Goal: Task Accomplishment & Management: Use online tool/utility

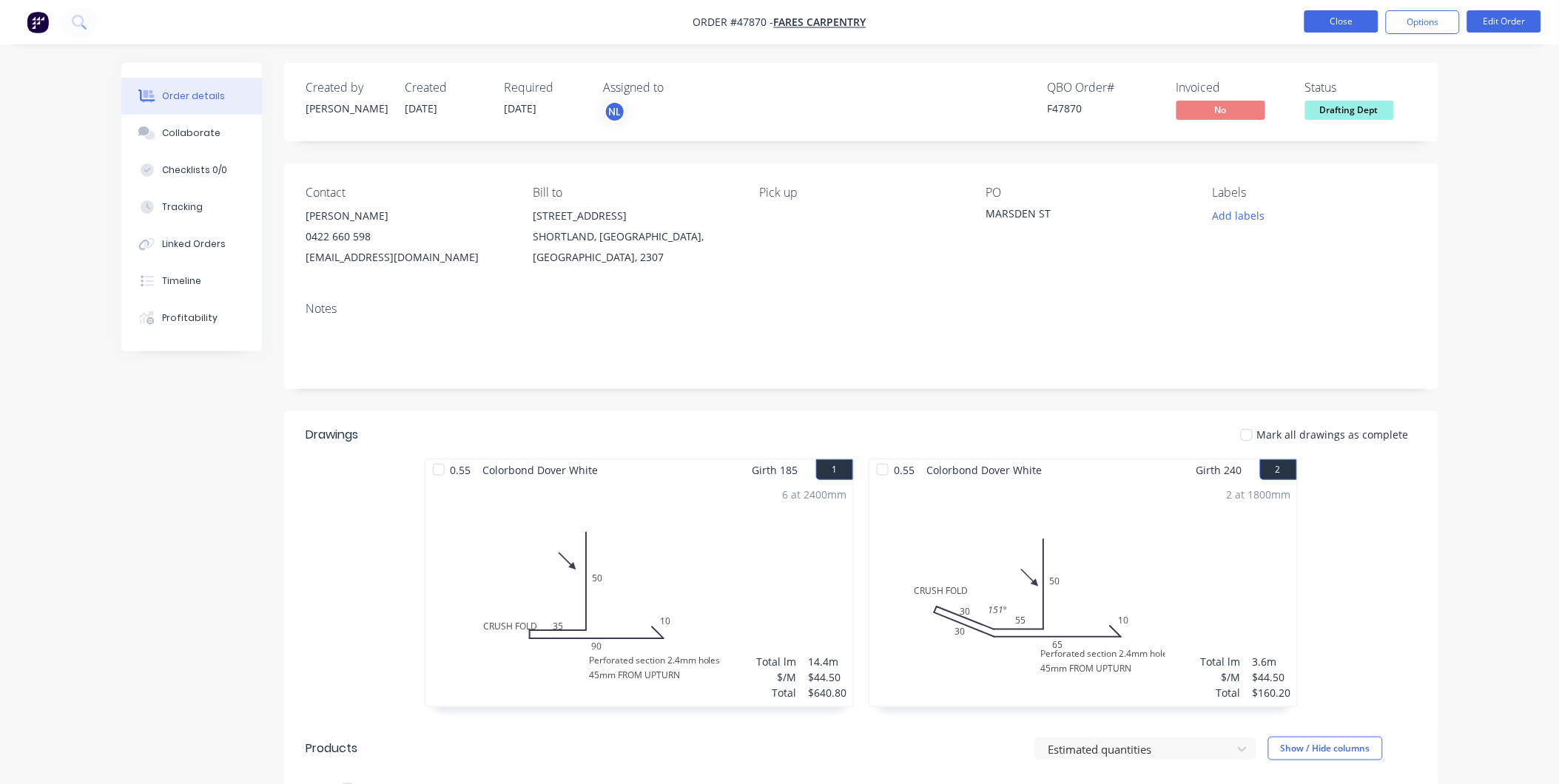
click at [1327, 18] on button "Close" at bounding box center [1342, 21] width 74 height 22
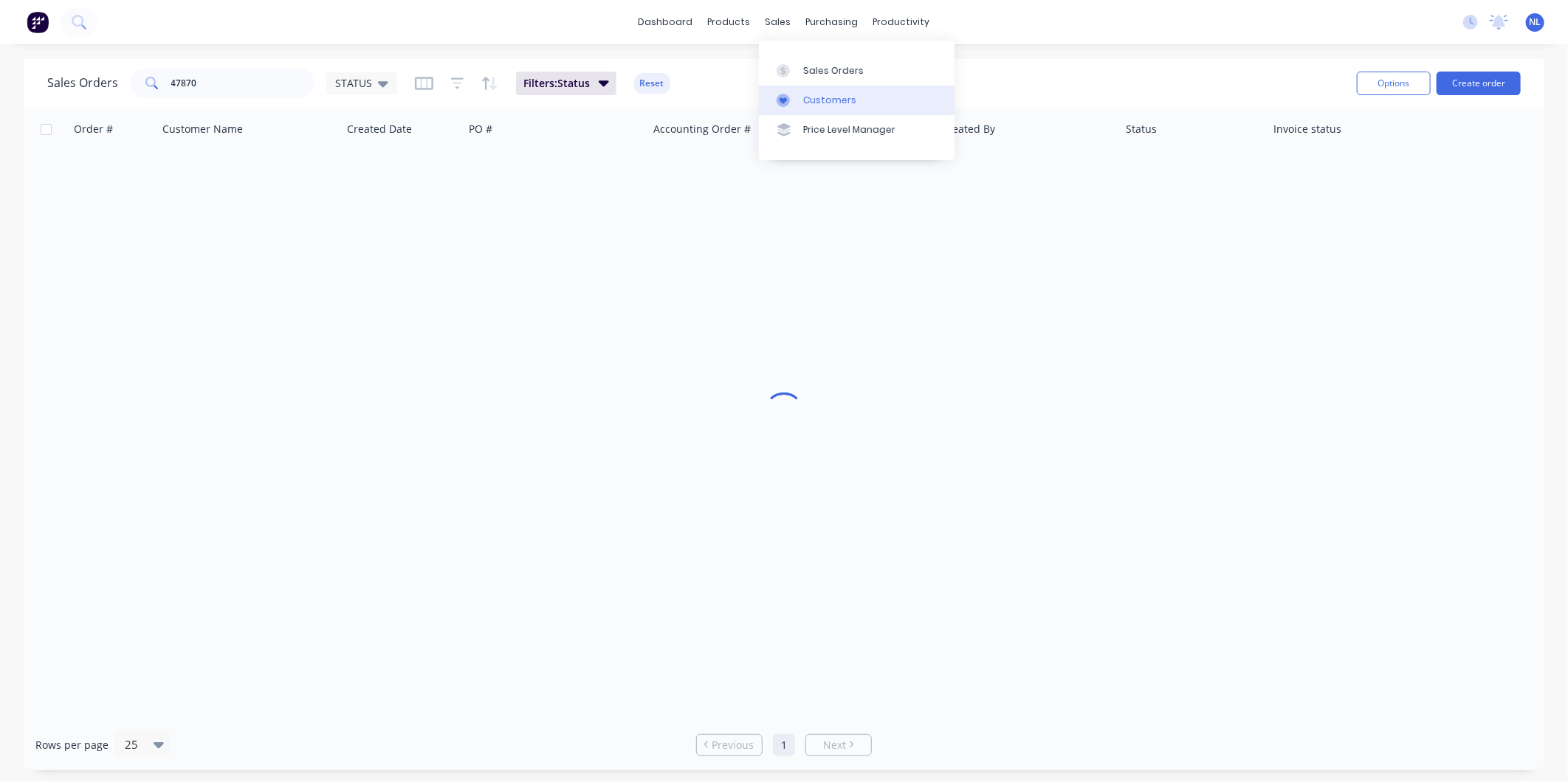
click at [781, 94] on icon at bounding box center [783, 101] width 13 height 13
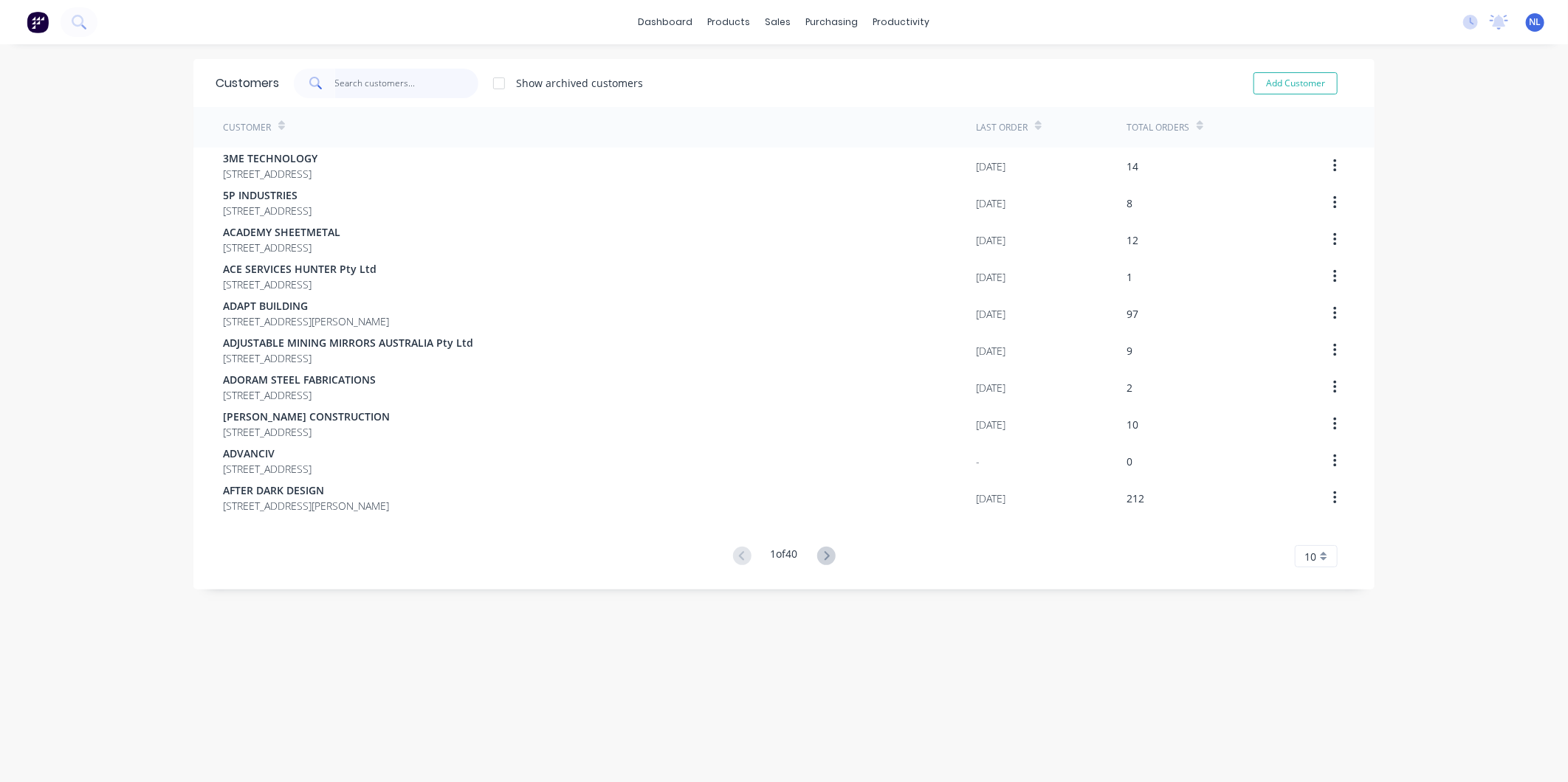
click at [413, 87] on input "text" at bounding box center [407, 84] width 144 height 30
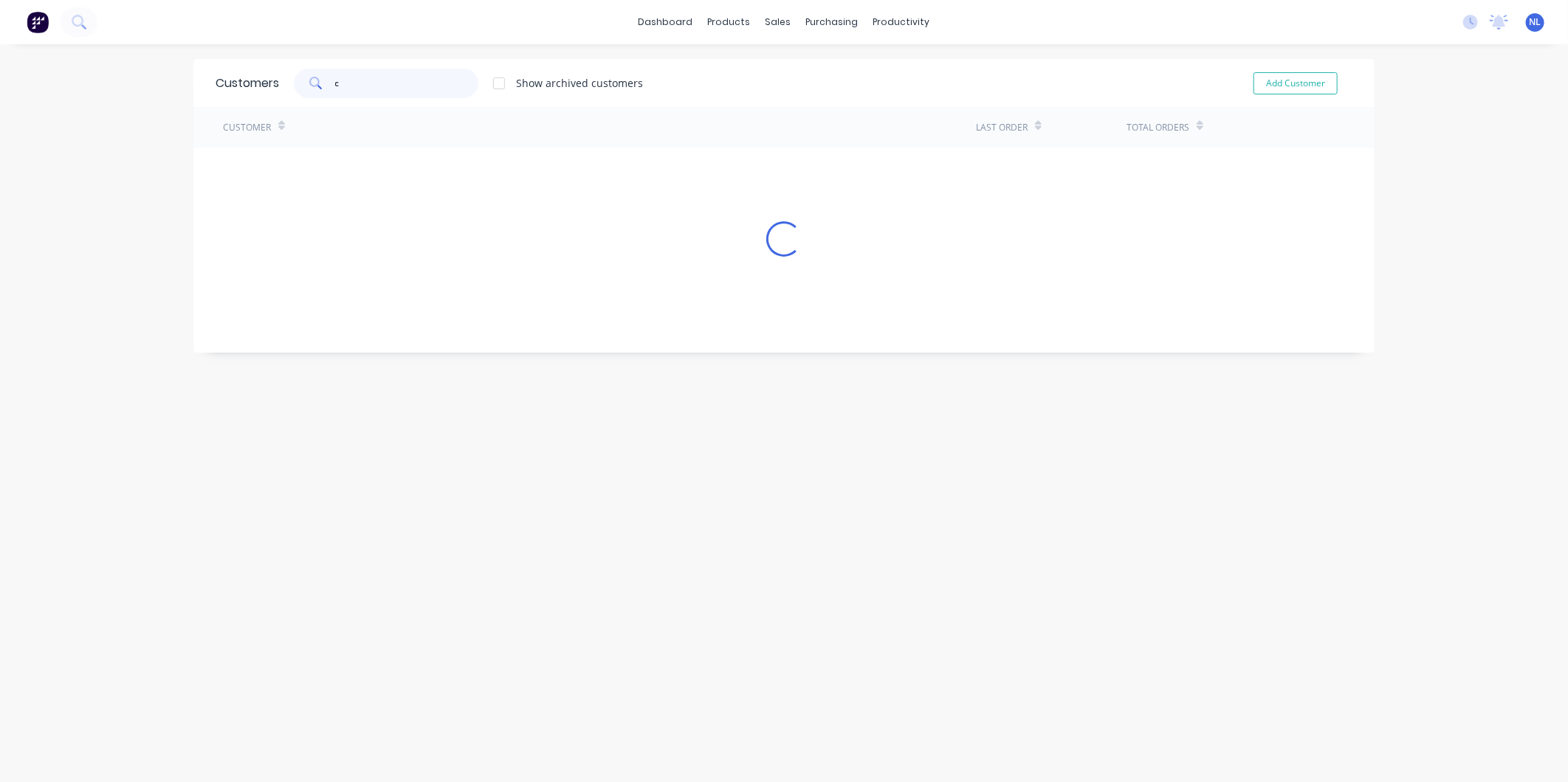
drag, startPoint x: 395, startPoint y: 83, endPoint x: 264, endPoint y: 101, distance: 132.2
click at [264, 101] on div "Customers c Show archived customers Add Customer" at bounding box center [784, 83] width 1181 height 48
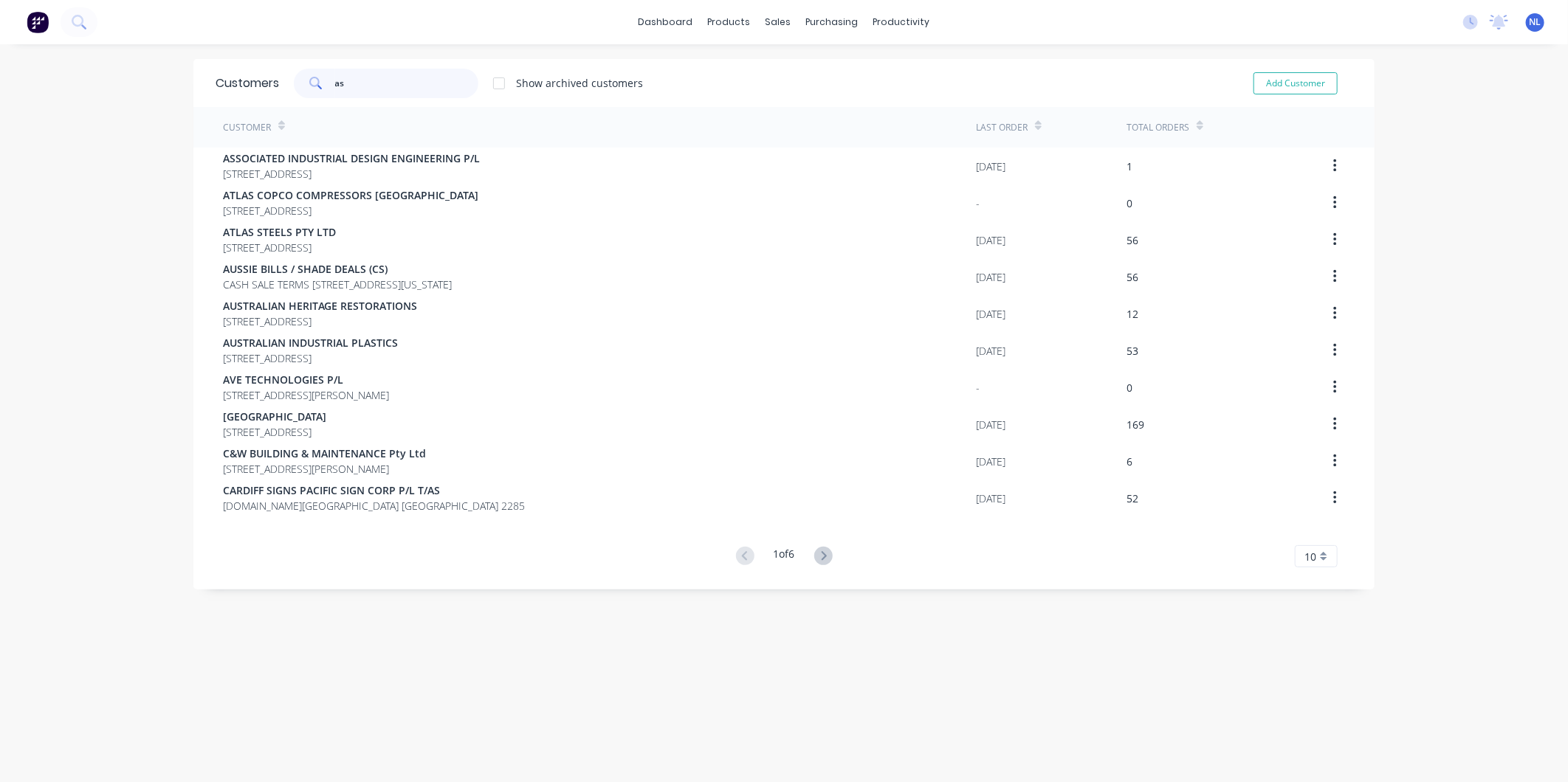
type input "a"
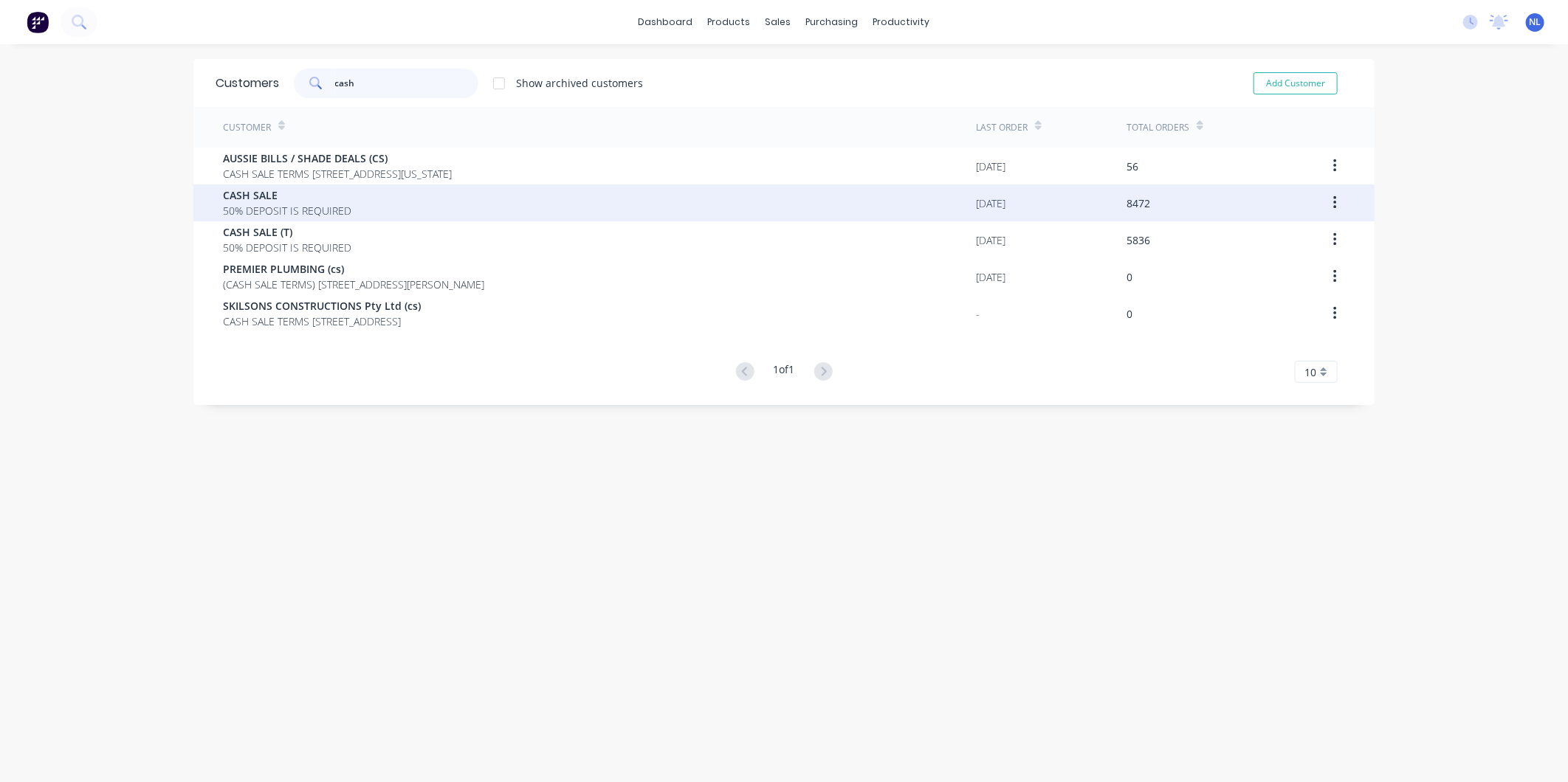
type input "cash"
click at [311, 201] on span "CASH SALE" at bounding box center [287, 195] width 129 height 16
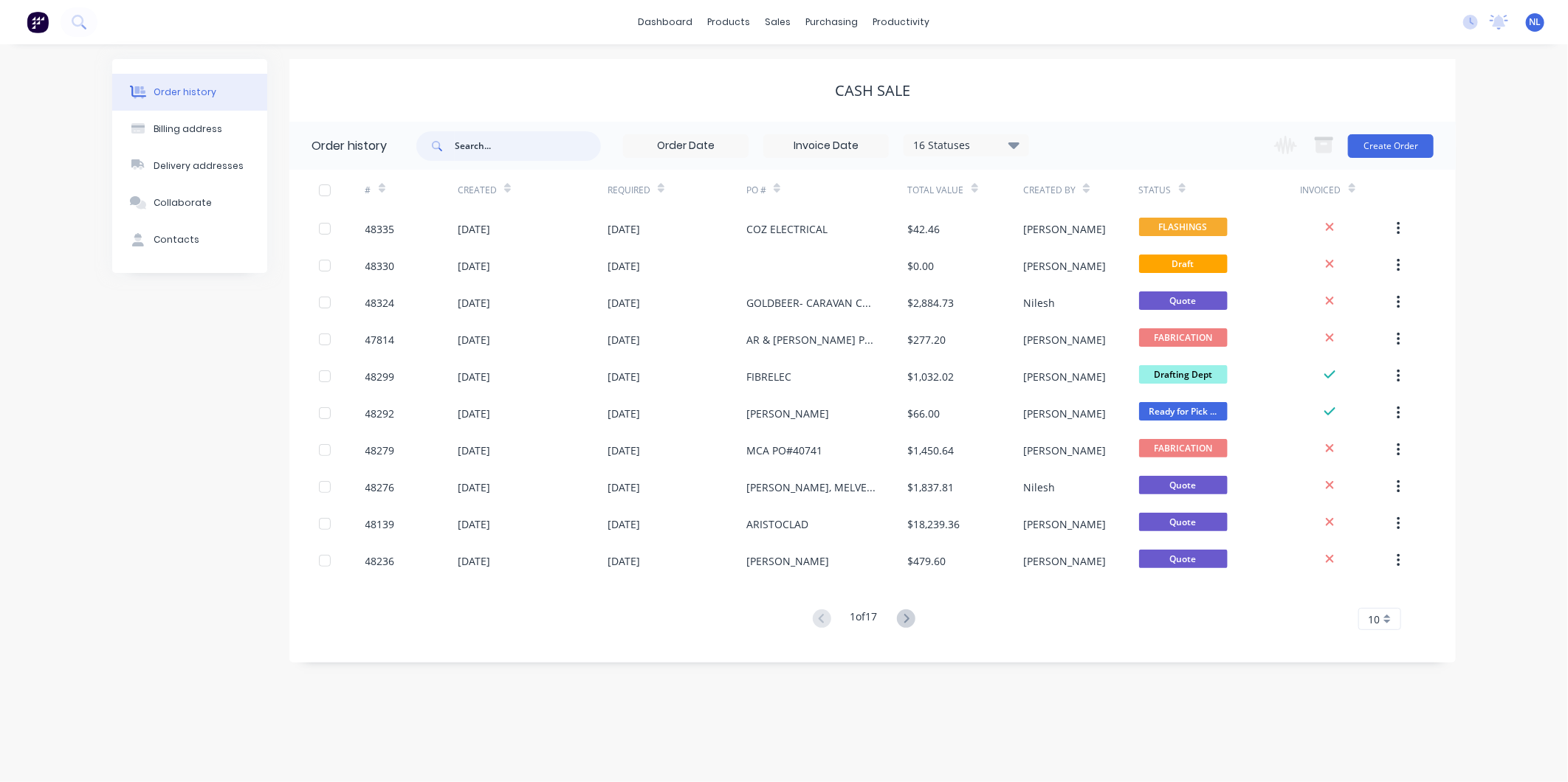
click at [531, 143] on input "text" at bounding box center [528, 146] width 146 height 30
type input "gold"
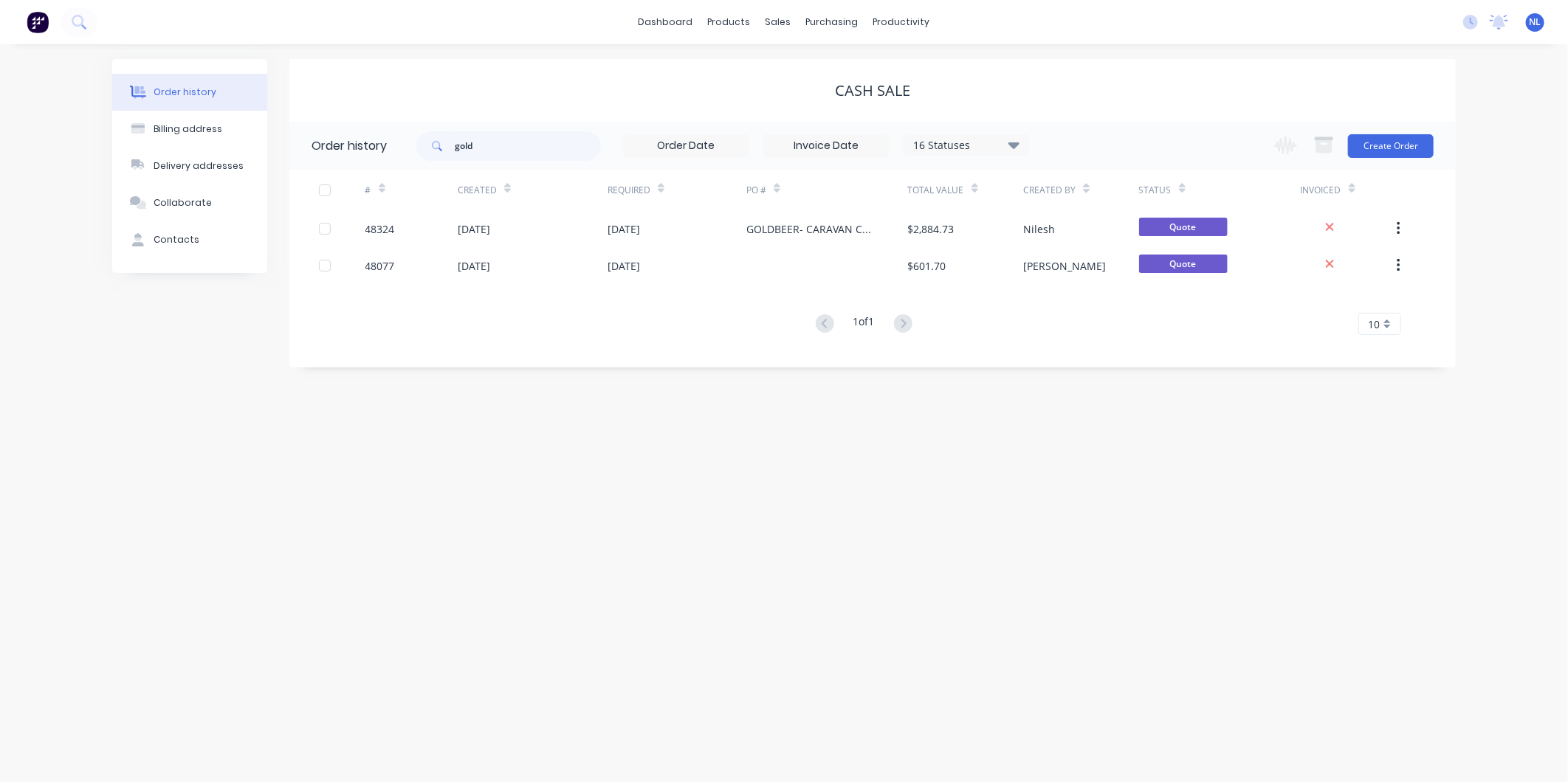
click at [969, 137] on div "16 Statuses" at bounding box center [966, 145] width 124 height 17
click at [1038, 318] on div "All" at bounding box center [997, 323] width 185 height 30
click at [1088, 315] on label at bounding box center [1088, 315] width 0 height 0
click at [1088, 322] on input "checkbox" at bounding box center [1094, 322] width 12 height 14
checkbox input "true"
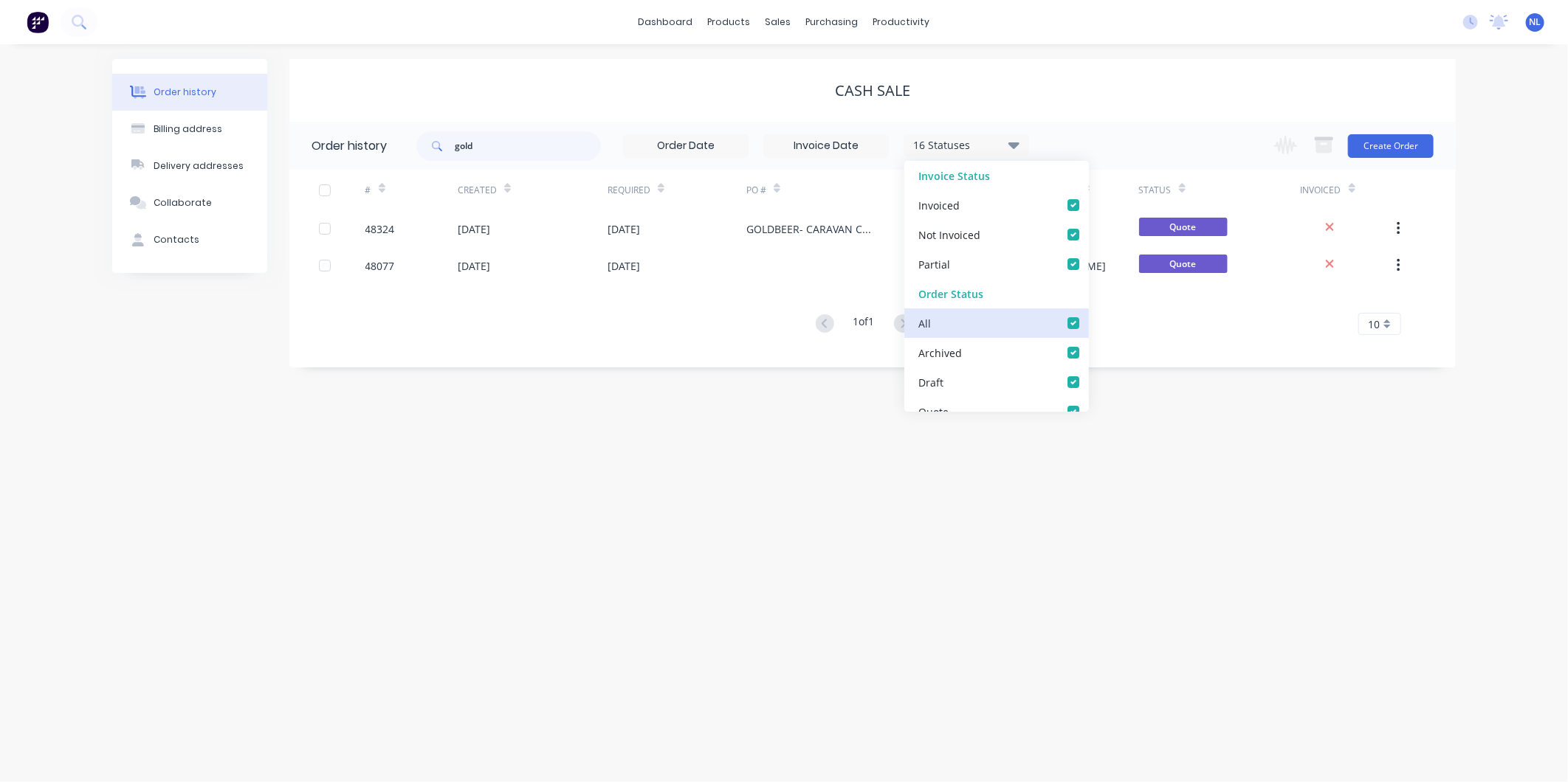
checkbox input "true"
click at [1174, 409] on div "Order history Billing address Delivery addresses Collaborate Contacts CASH SALE…" at bounding box center [784, 413] width 1568 height 738
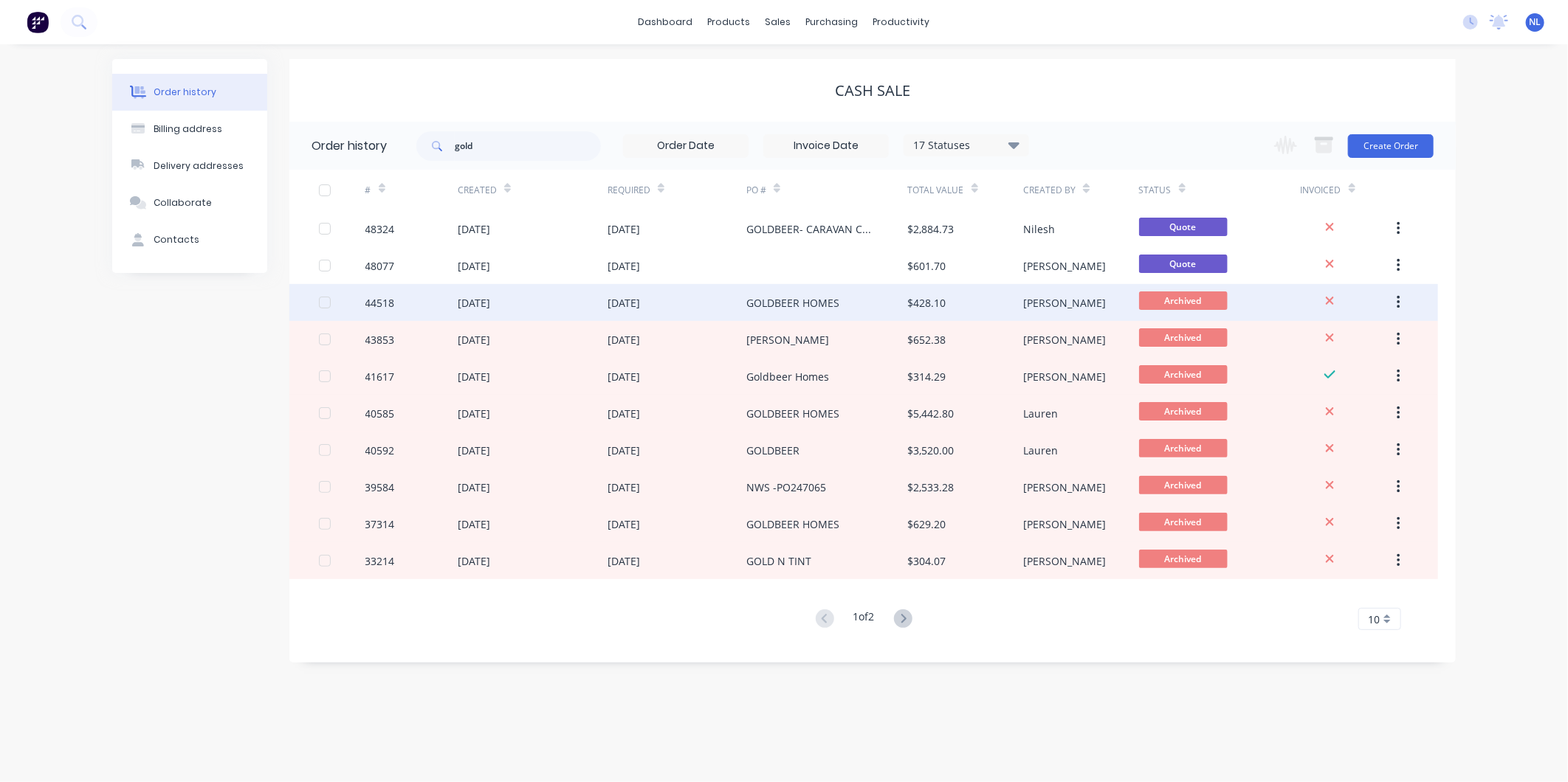
click at [849, 301] on div "GOLDBEER HOMES" at bounding box center [827, 302] width 161 height 37
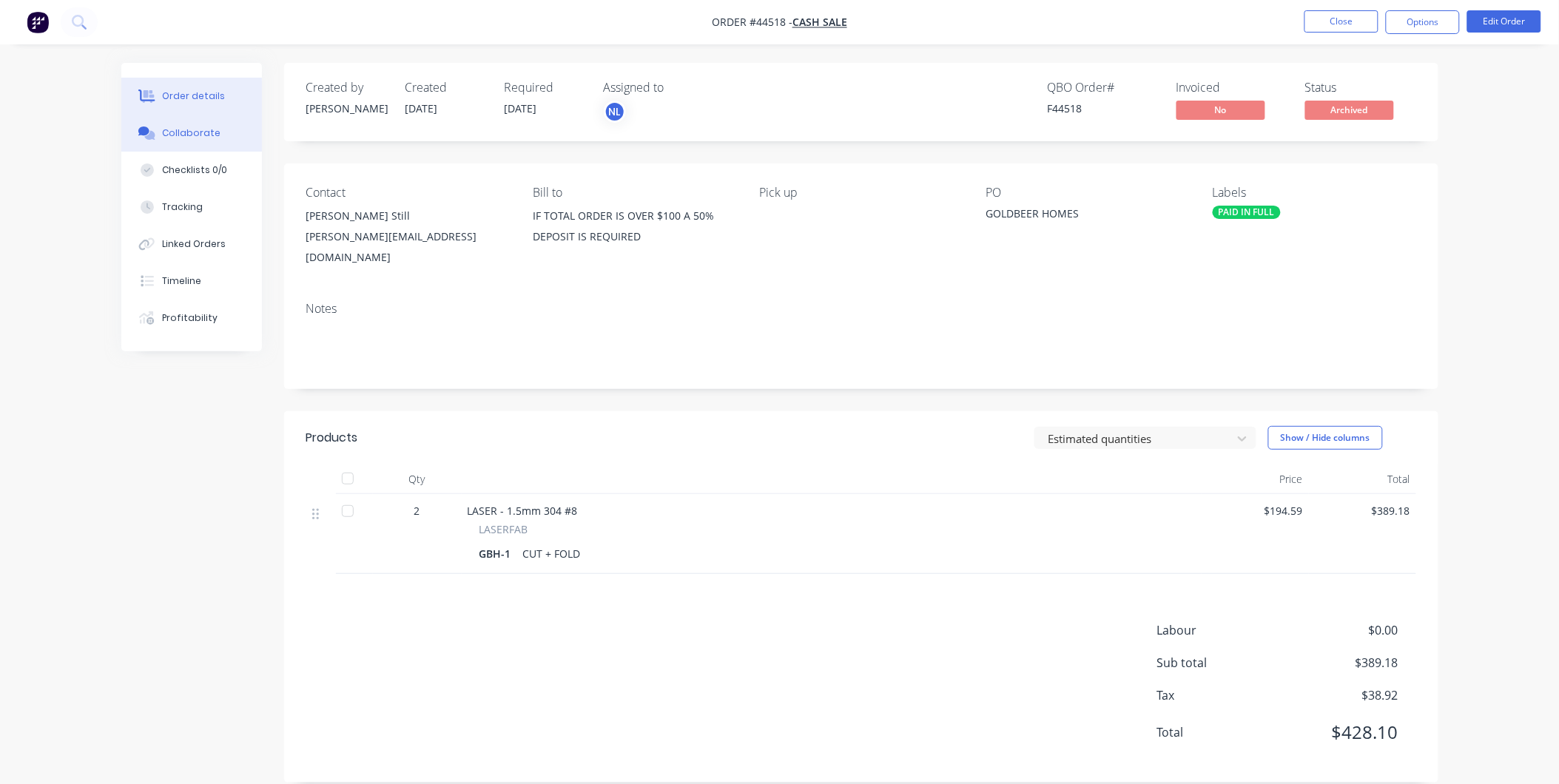
click at [222, 137] on button "Collaborate" at bounding box center [192, 133] width 141 height 37
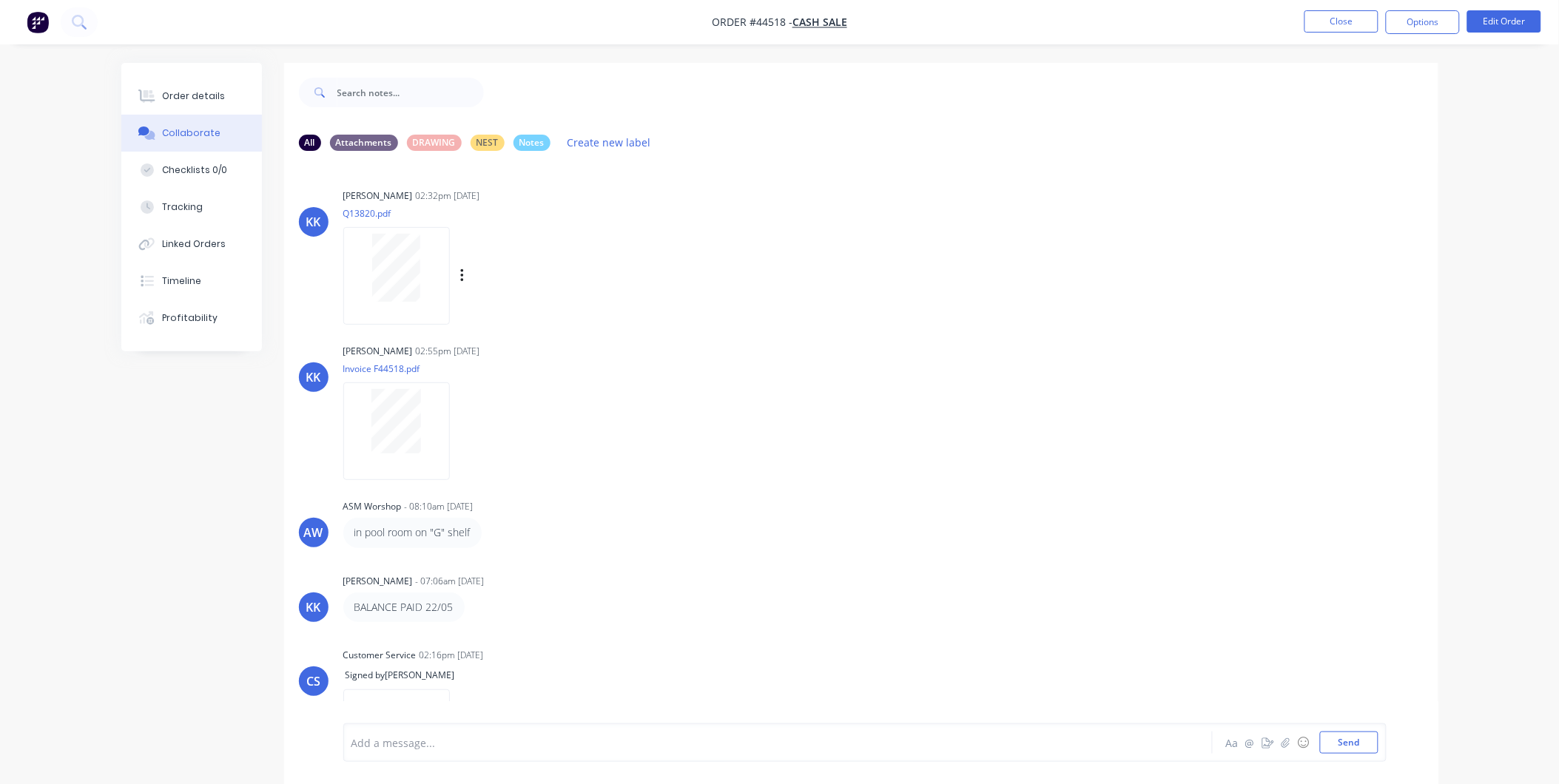
click at [419, 312] on div at bounding box center [397, 276] width 107 height 97
click at [432, 452] on div at bounding box center [397, 421] width 93 height 64
drag, startPoint x: 777, startPoint y: 17, endPoint x: 750, endPoint y: 24, distance: 27.9
click at [750, 24] on span "Order #44518 -" at bounding box center [752, 22] width 81 height 14
copy span "#44518"
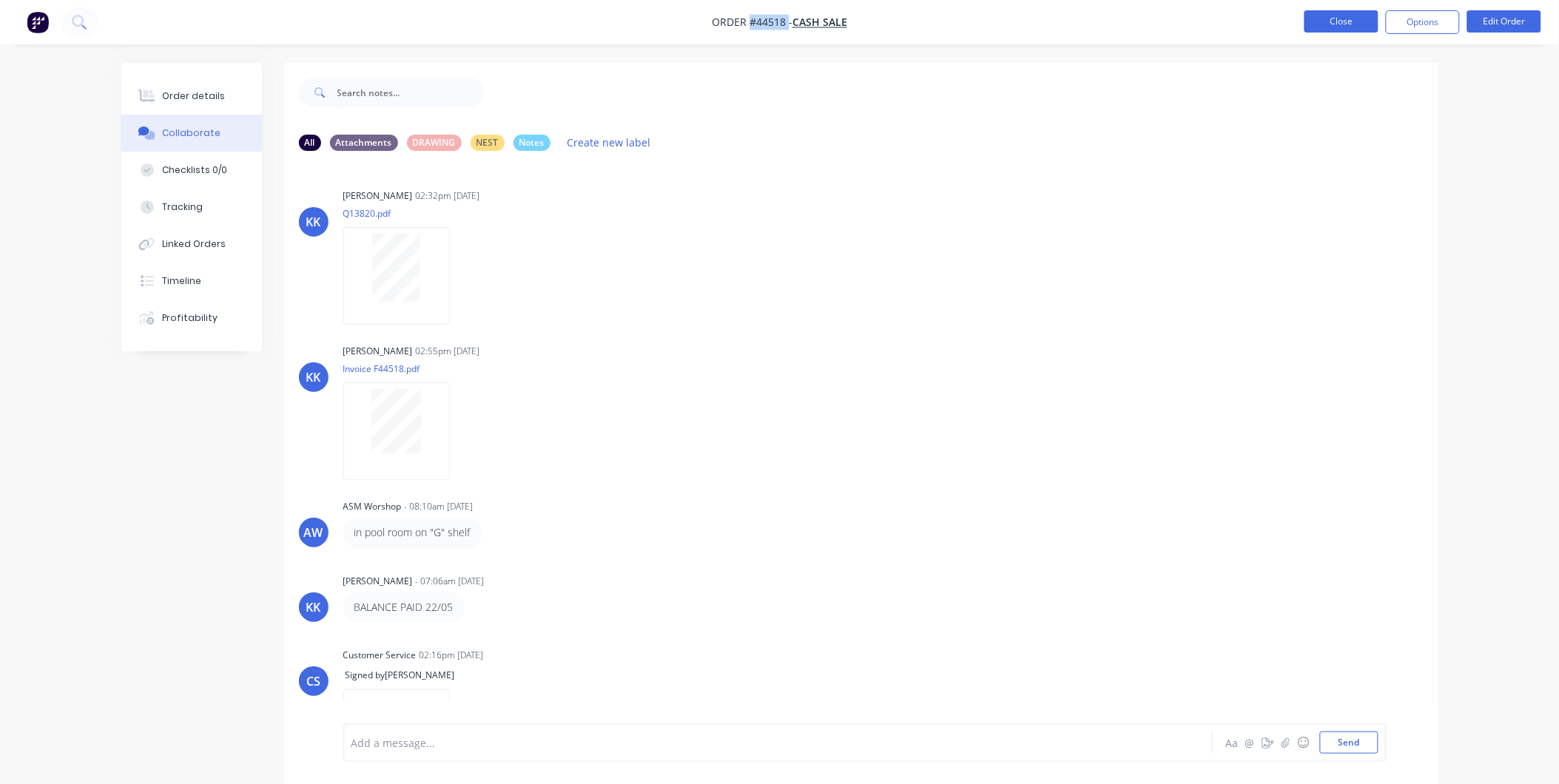
click at [1322, 27] on button "Close" at bounding box center [1342, 21] width 74 height 22
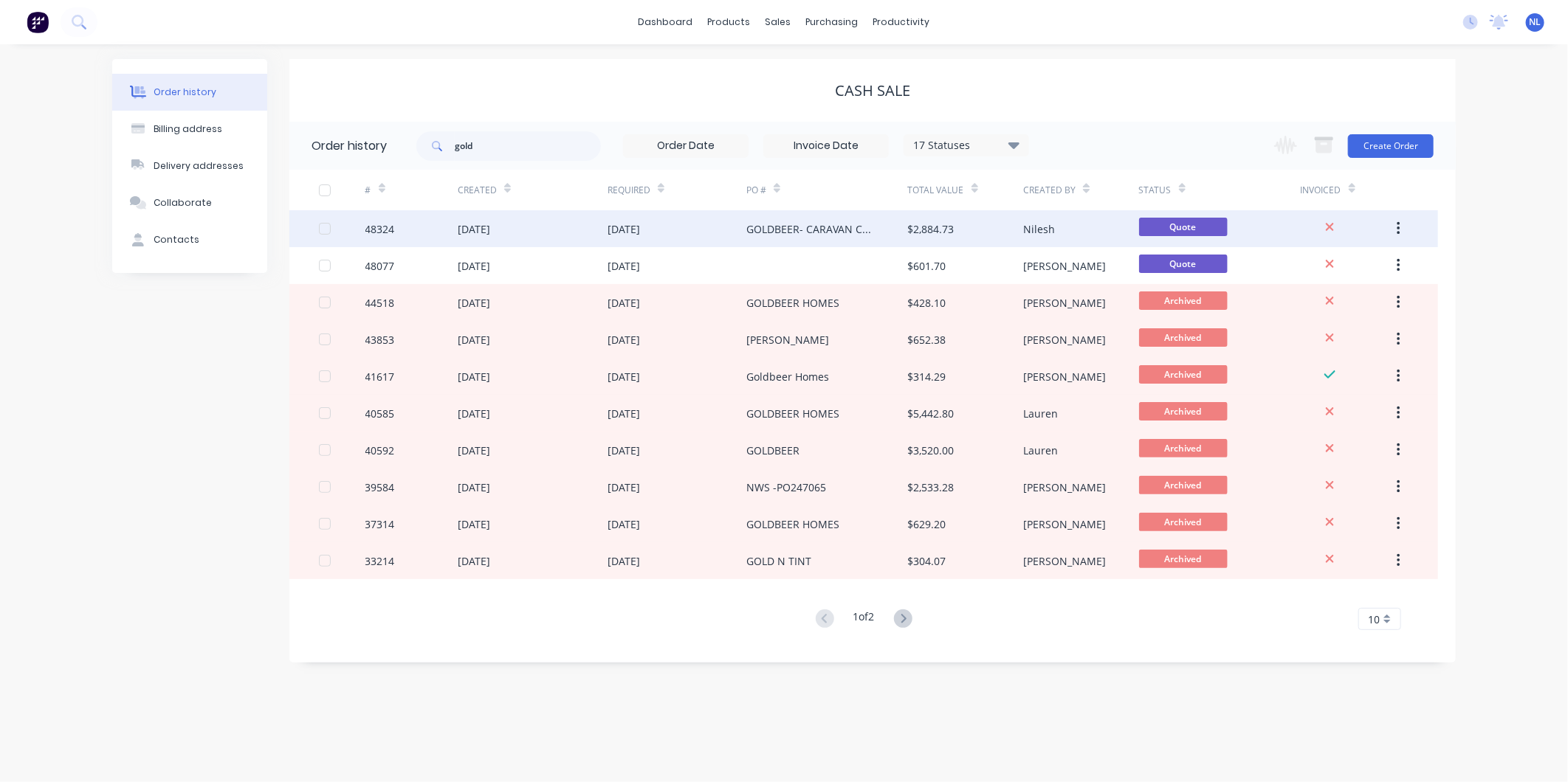
click at [757, 240] on div "GOLDBEER- CARAVAN CUT OUTS" at bounding box center [827, 229] width 161 height 37
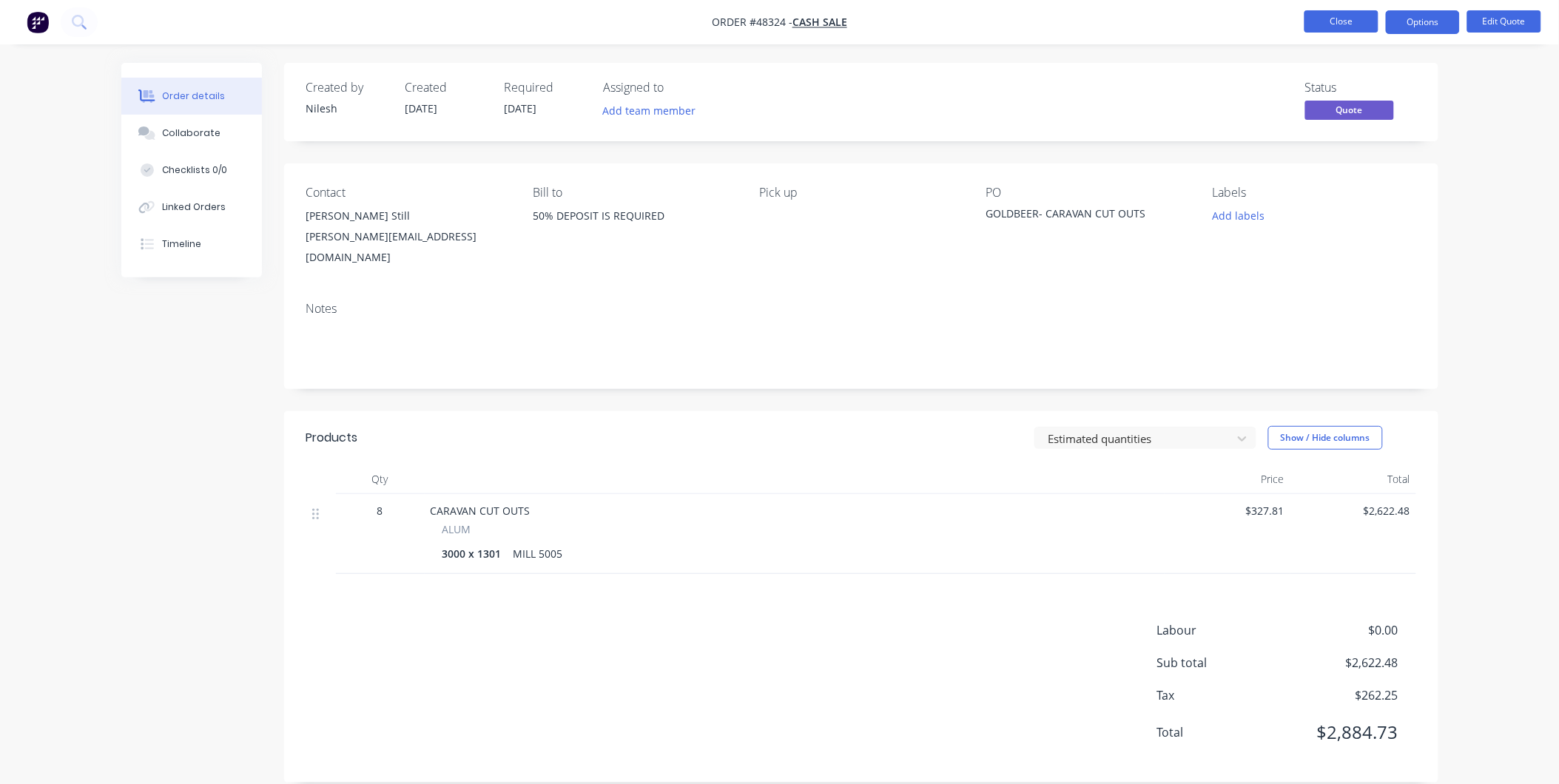
click at [1351, 10] on button "Close" at bounding box center [1342, 21] width 74 height 22
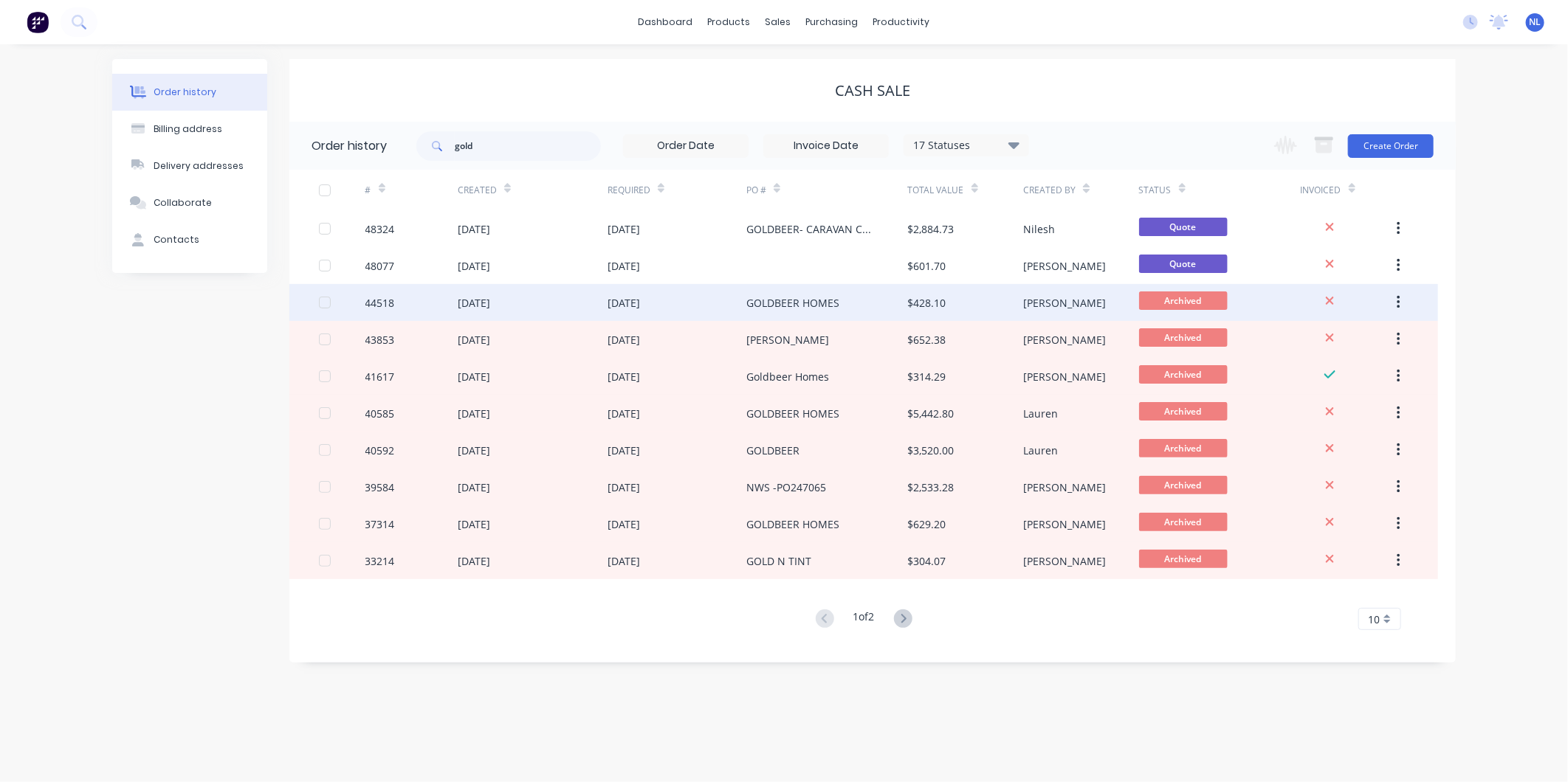
click at [866, 314] on div "GOLDBEER HOMES" at bounding box center [827, 302] width 161 height 37
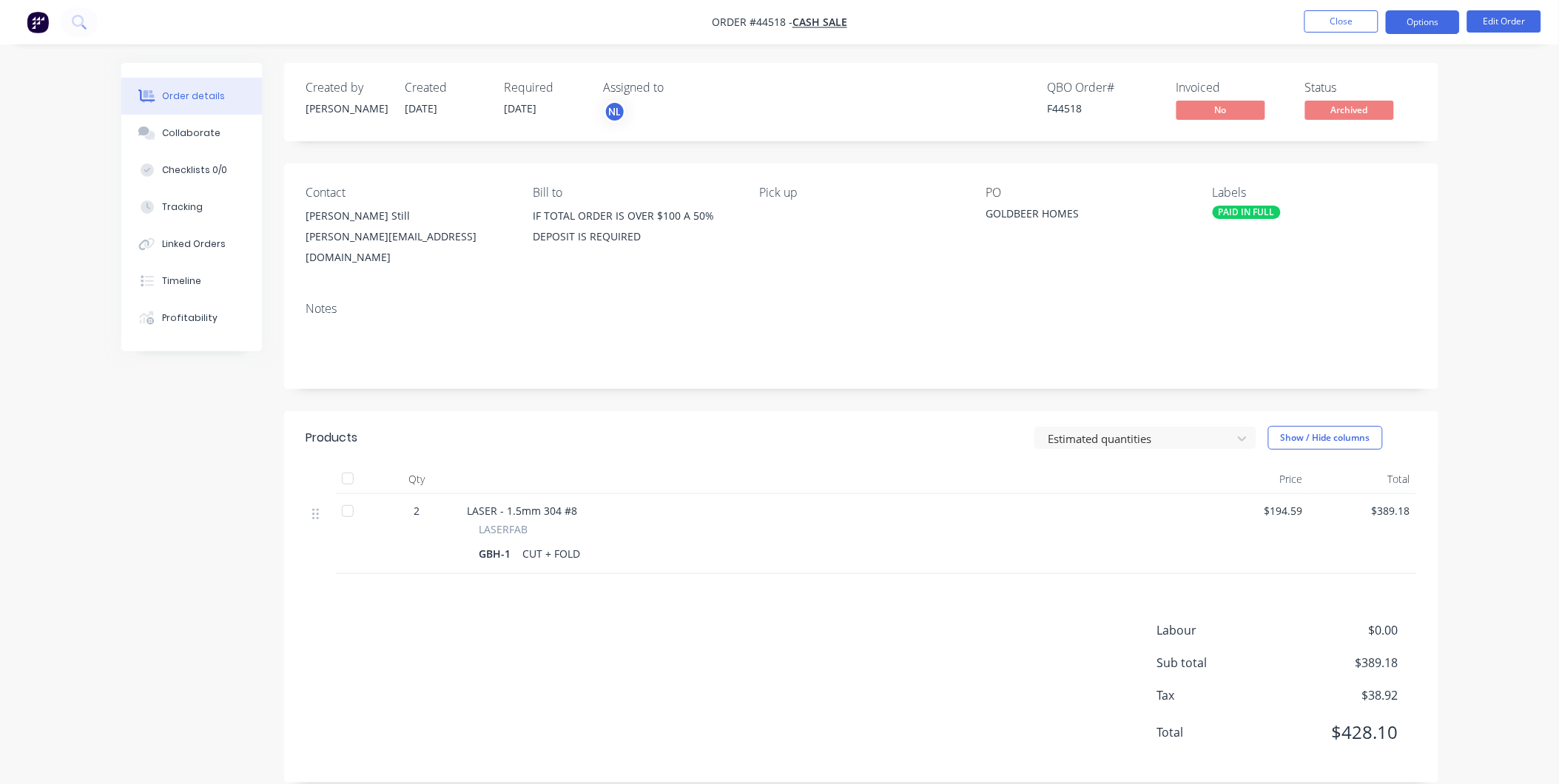
click at [1422, 17] on button "Options" at bounding box center [1422, 22] width 74 height 23
click at [1426, 25] on button "Options" at bounding box center [1422, 22] width 74 height 23
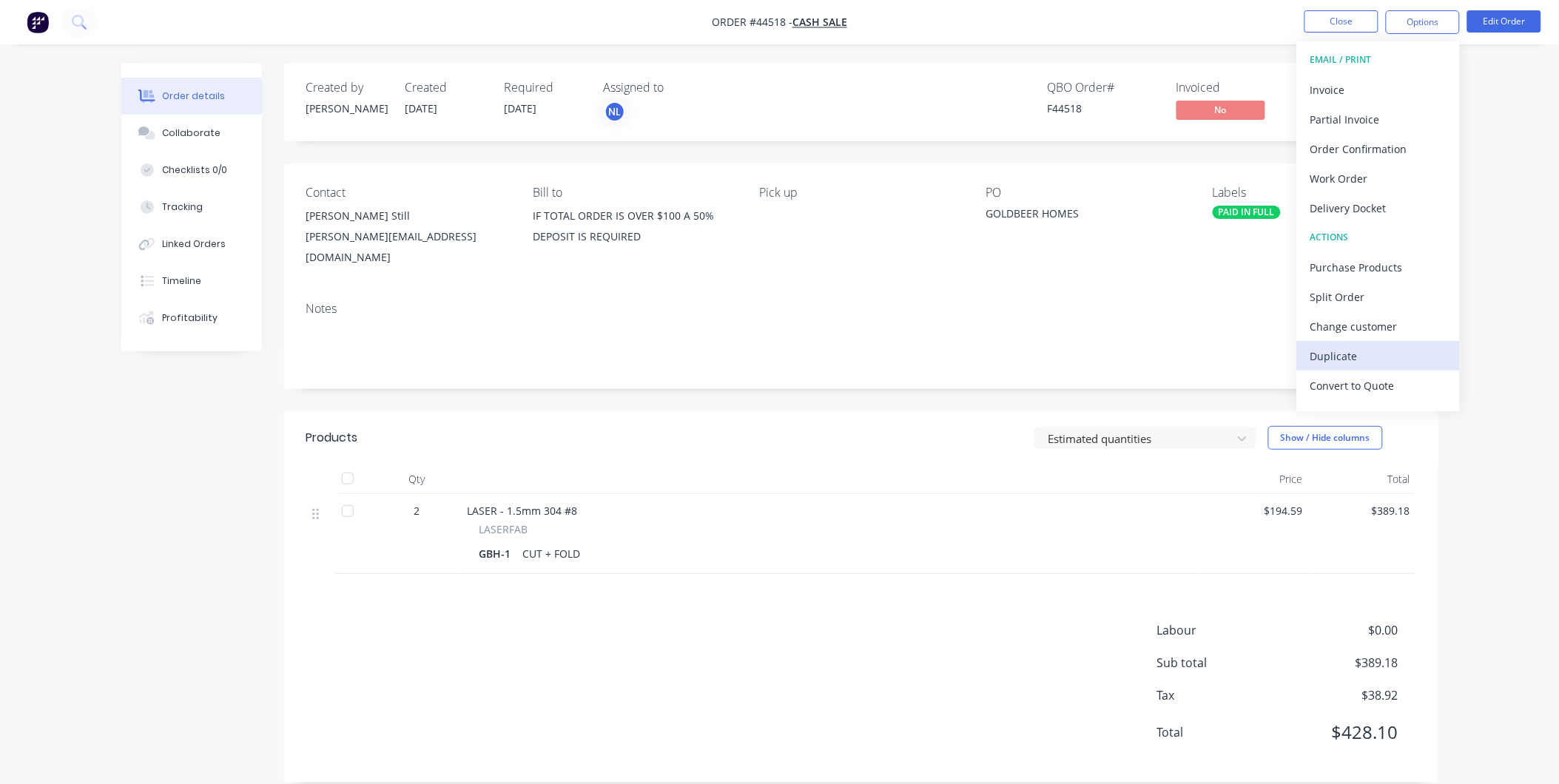
click at [1363, 365] on div "Duplicate" at bounding box center [1378, 357] width 136 height 22
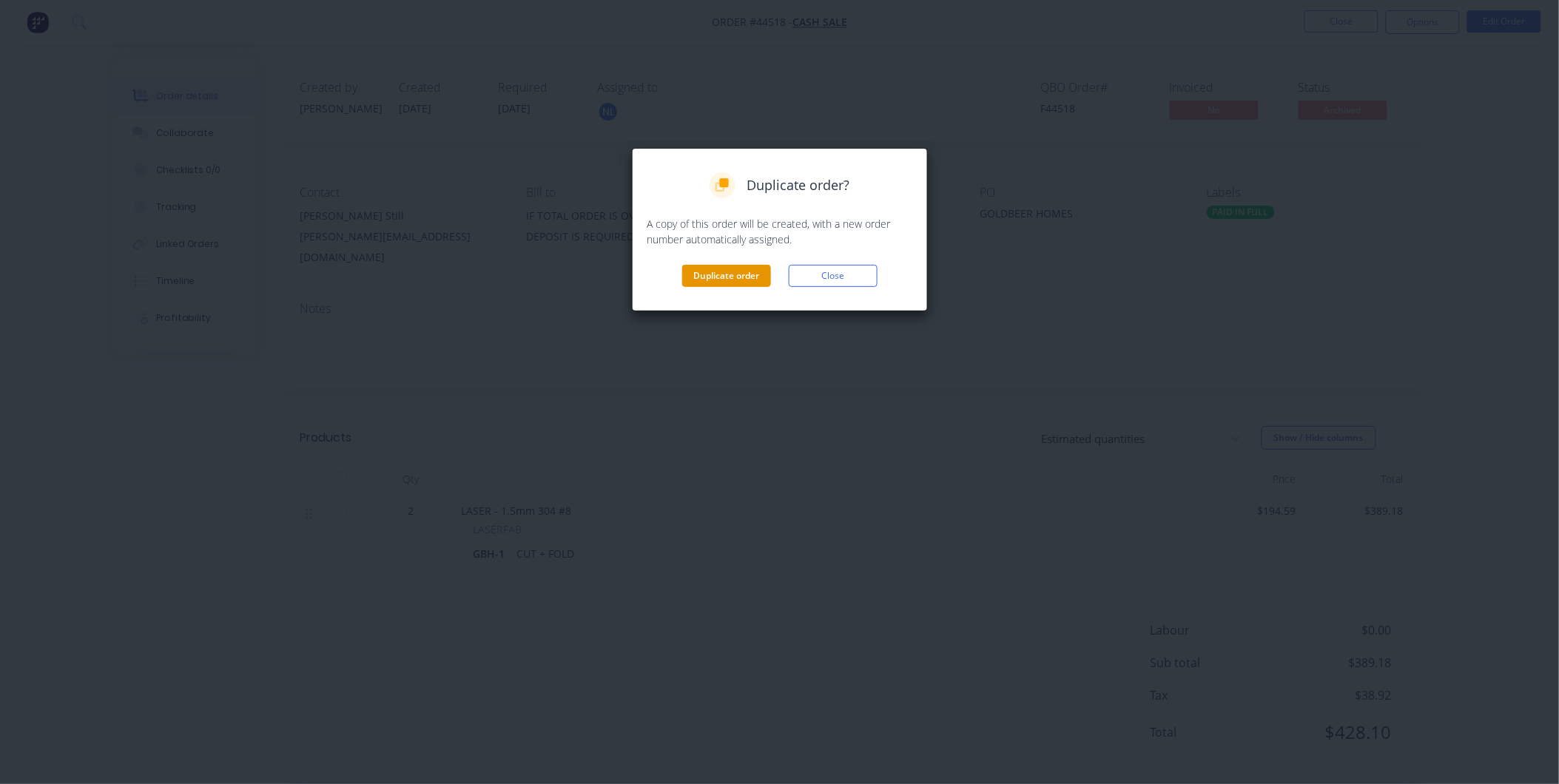
click at [722, 272] on button "Duplicate order" at bounding box center [727, 276] width 89 height 22
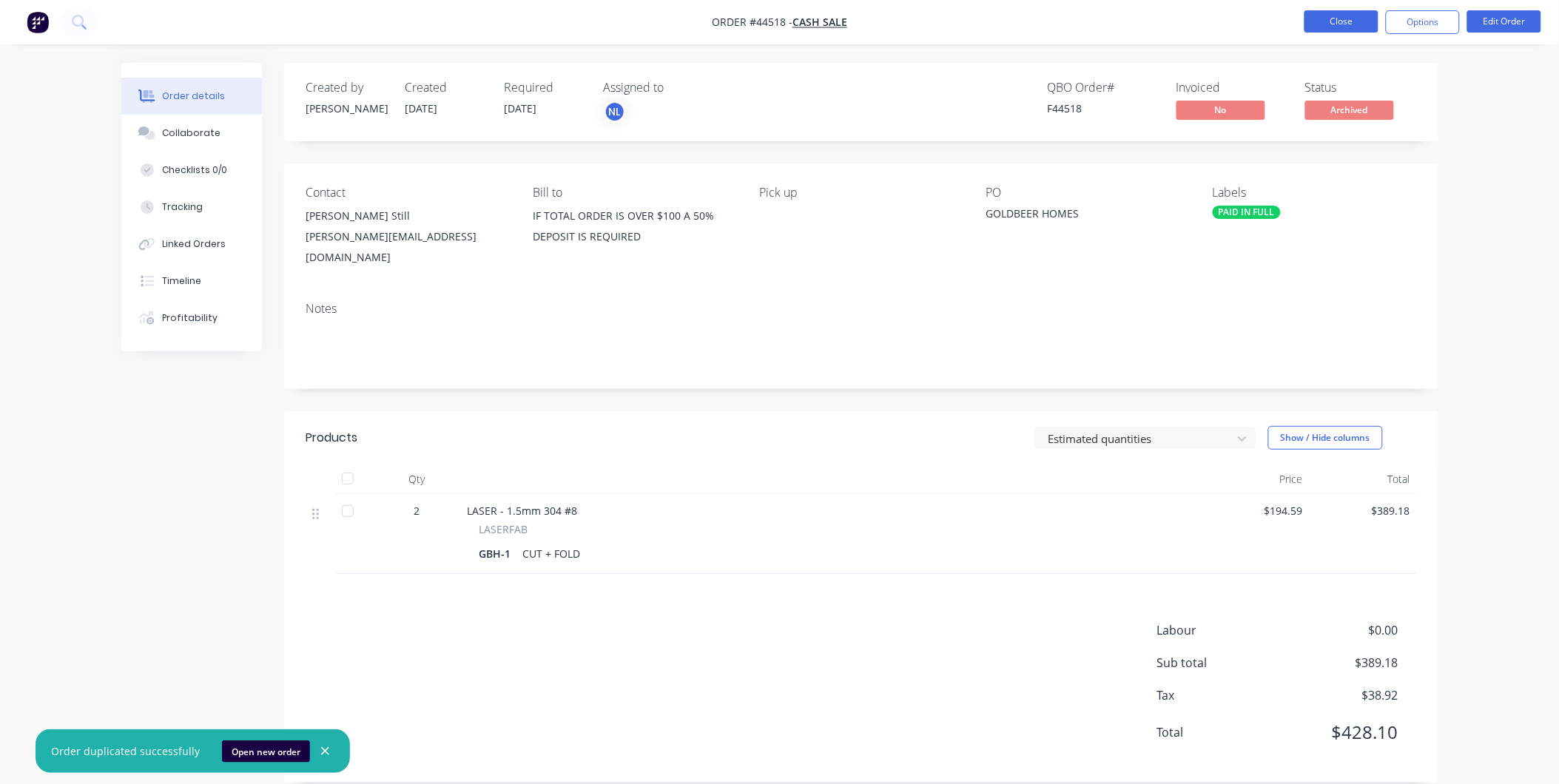
click at [1338, 24] on button "Close" at bounding box center [1342, 21] width 74 height 22
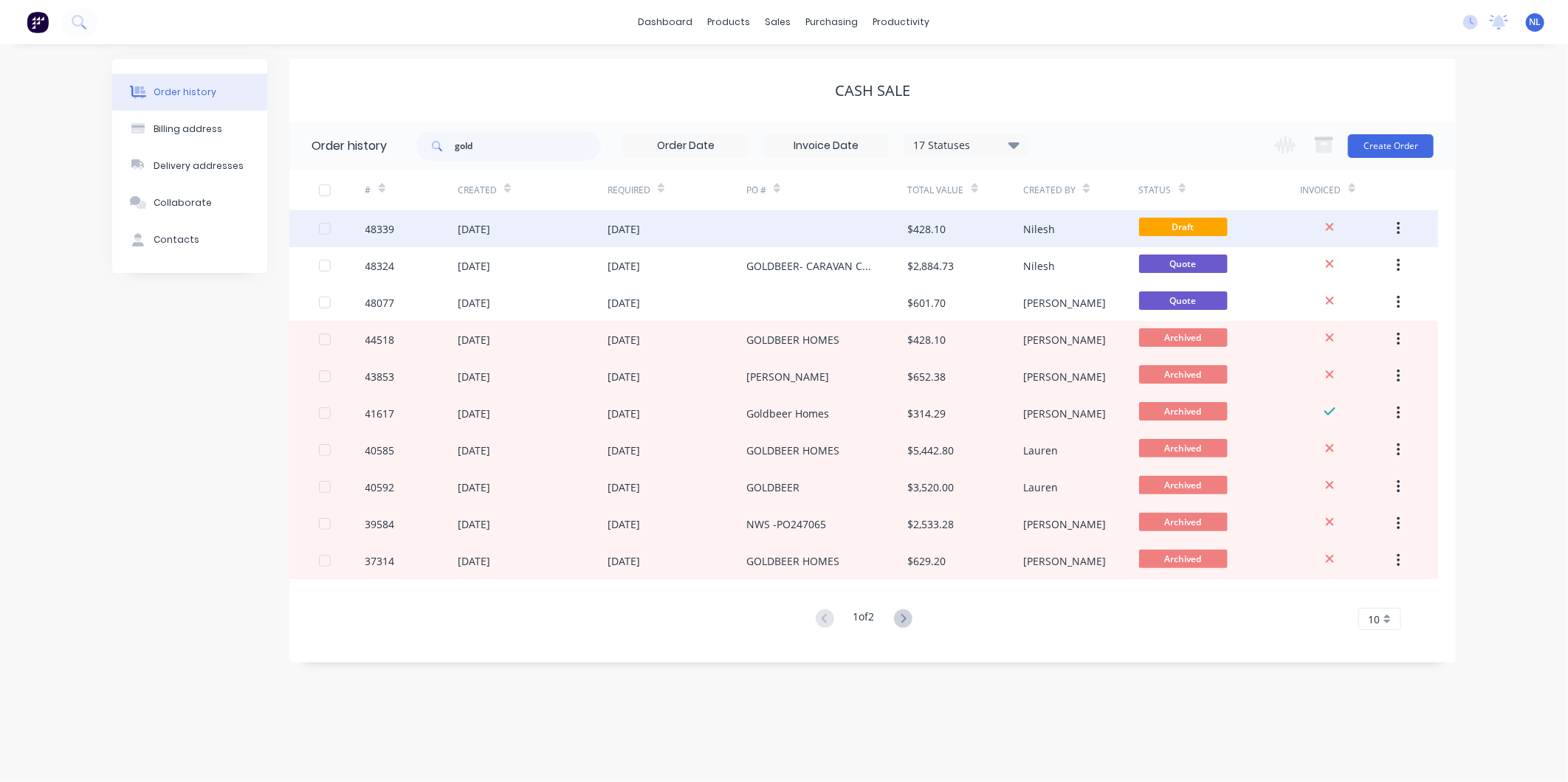
click at [1047, 227] on div "Nilesh" at bounding box center [1039, 229] width 32 height 16
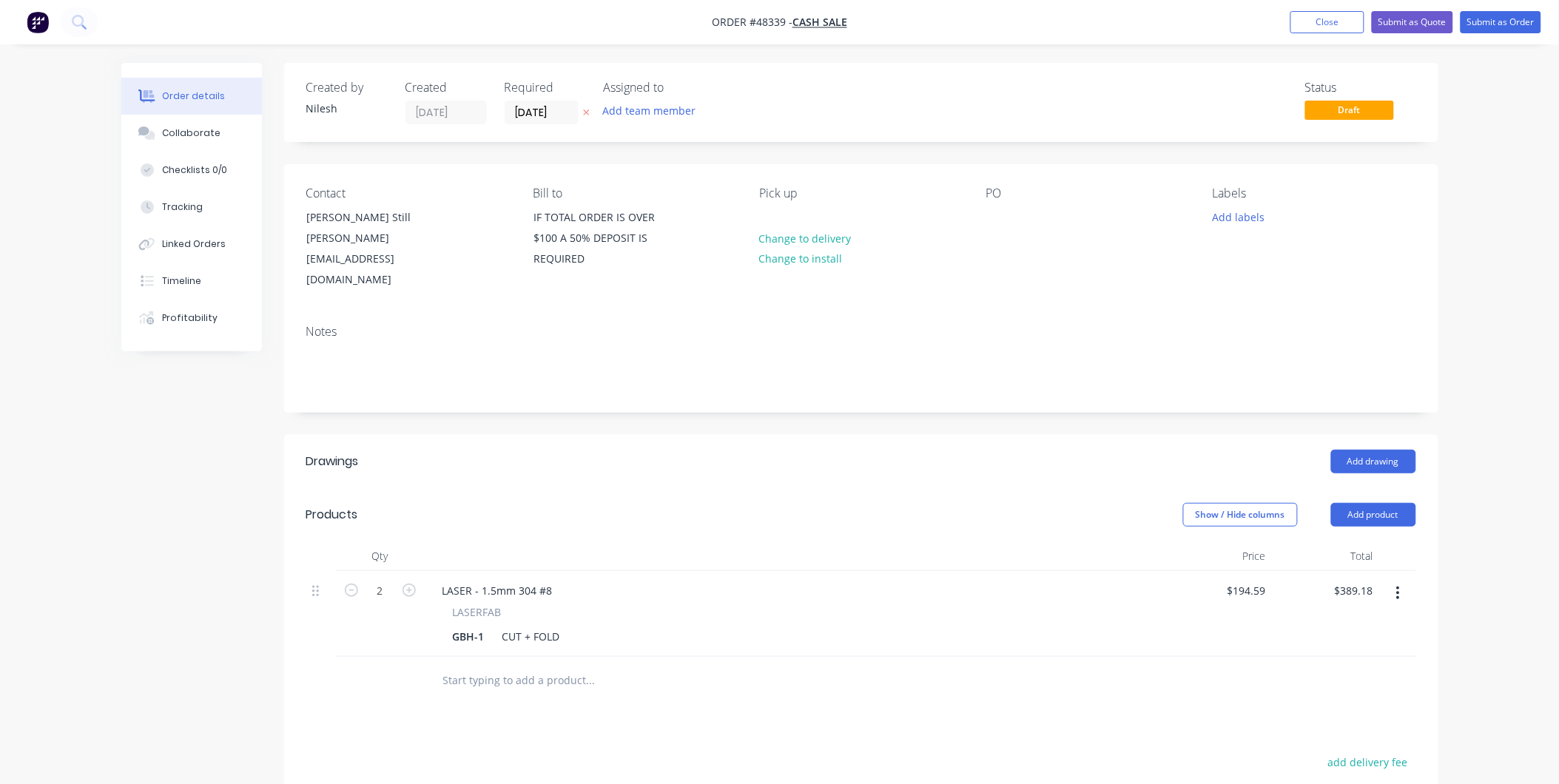
click at [357, 582] on button "button" at bounding box center [351, 589] width 19 height 16
type input "1"
type input "$194.59"
click at [799, 503] on div "Show / Hide columns Add product" at bounding box center [978, 515] width 874 height 23
click at [1411, 19] on button "Submit as Quote" at bounding box center [1412, 22] width 82 height 22
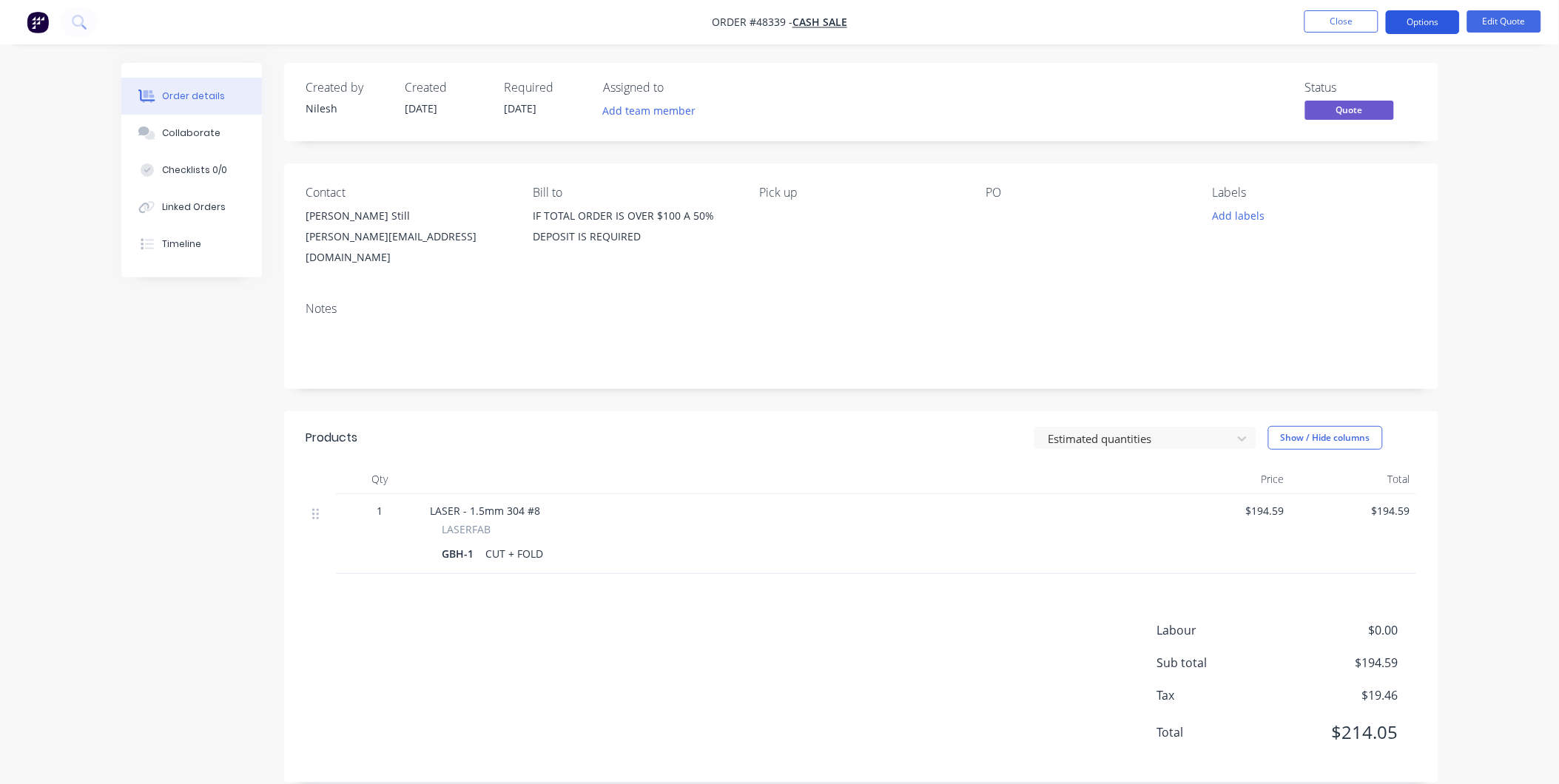
click at [1401, 22] on button "Options" at bounding box center [1422, 22] width 74 height 23
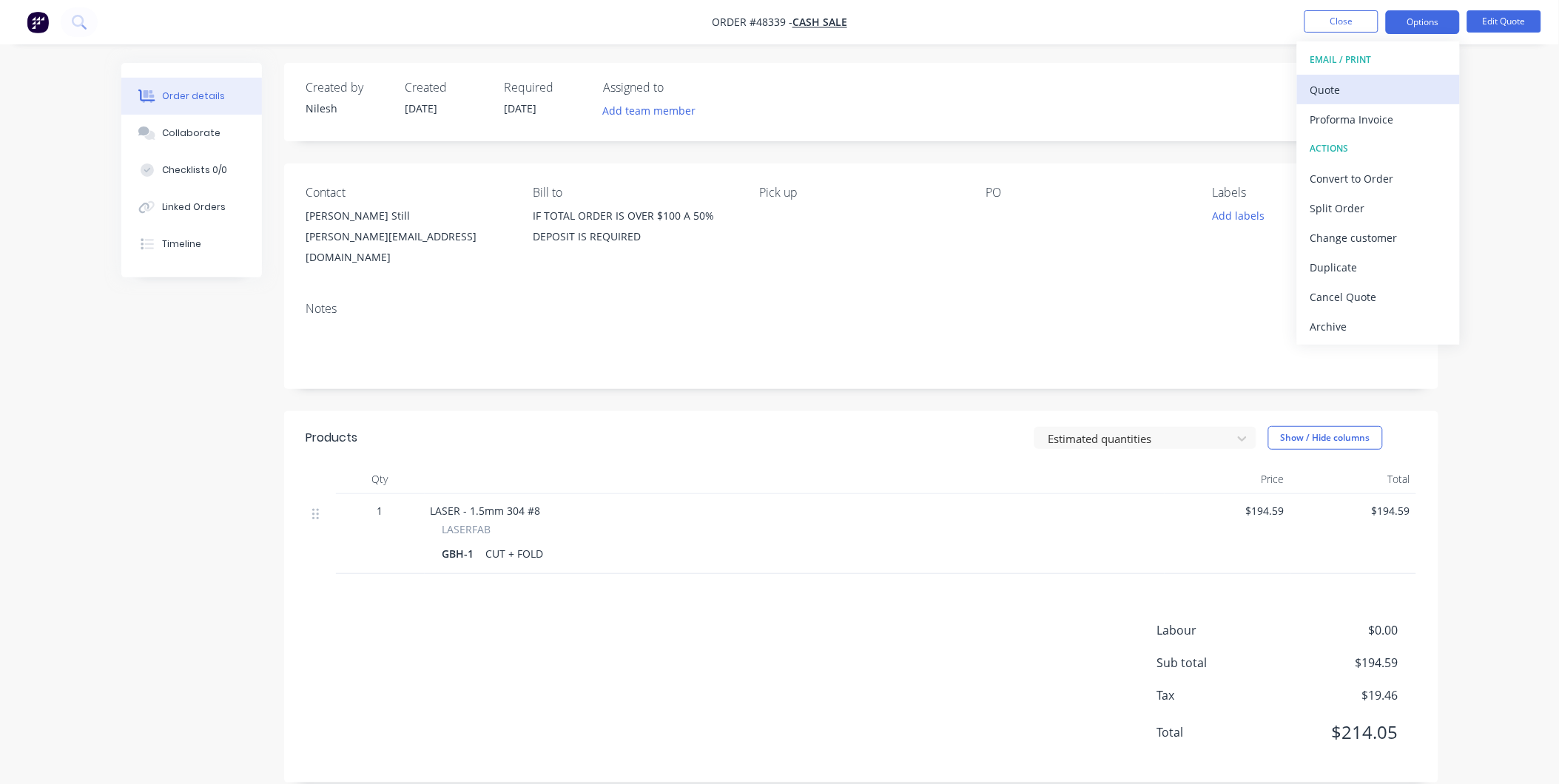
click at [1370, 77] on button "Quote" at bounding box center [1378, 90] width 162 height 30
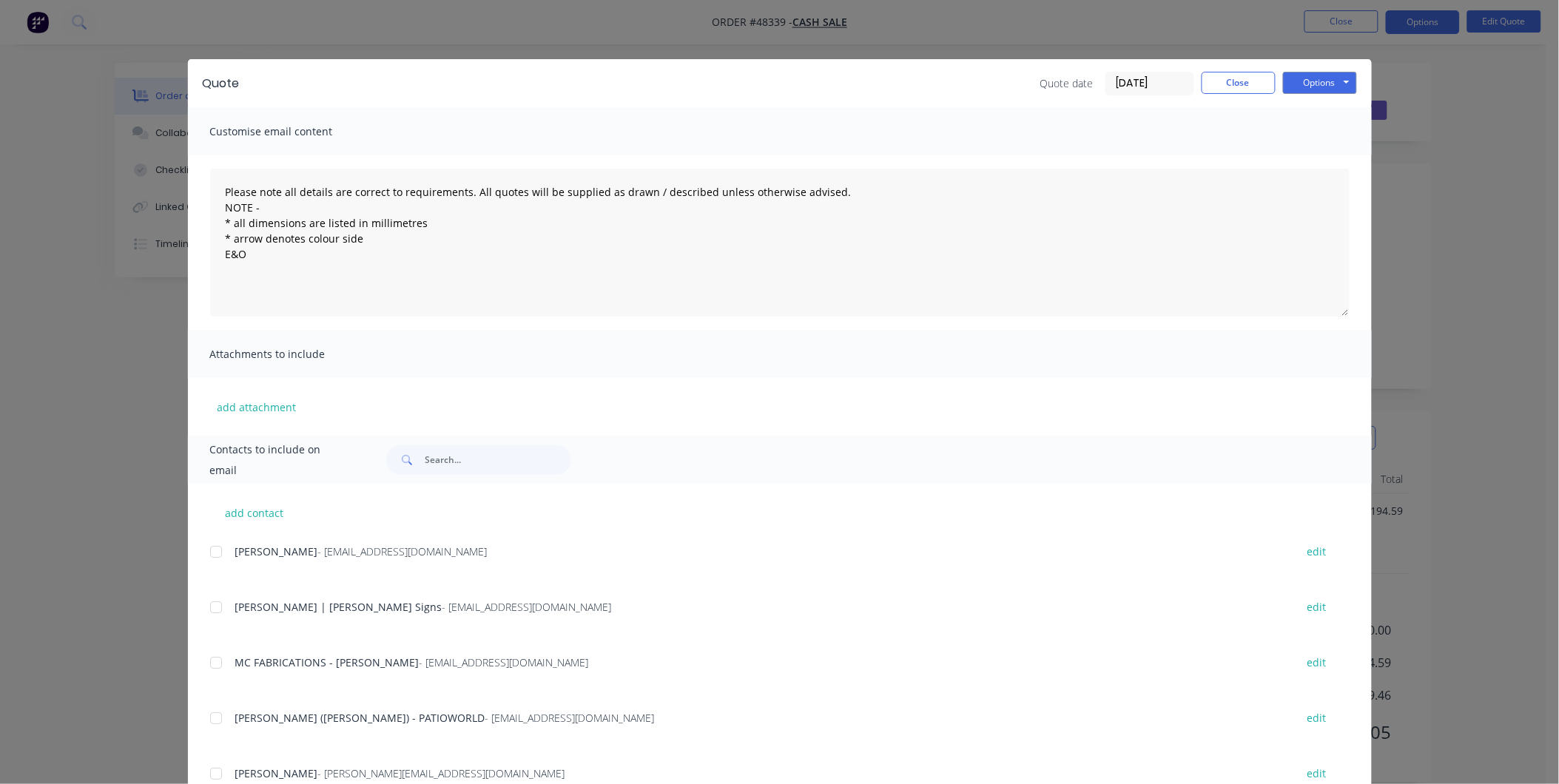
click at [1305, 62] on div "Quote Quote date [DATE] Close Options Preview Print Email" at bounding box center [780, 83] width 1184 height 48
click at [1303, 82] on button "Options" at bounding box center [1320, 82] width 74 height 22
click at [1303, 129] on button "Print" at bounding box center [1331, 133] width 95 height 24
click at [1248, 85] on button "Close" at bounding box center [1238, 82] width 74 height 22
